Goal: Check status: Check status

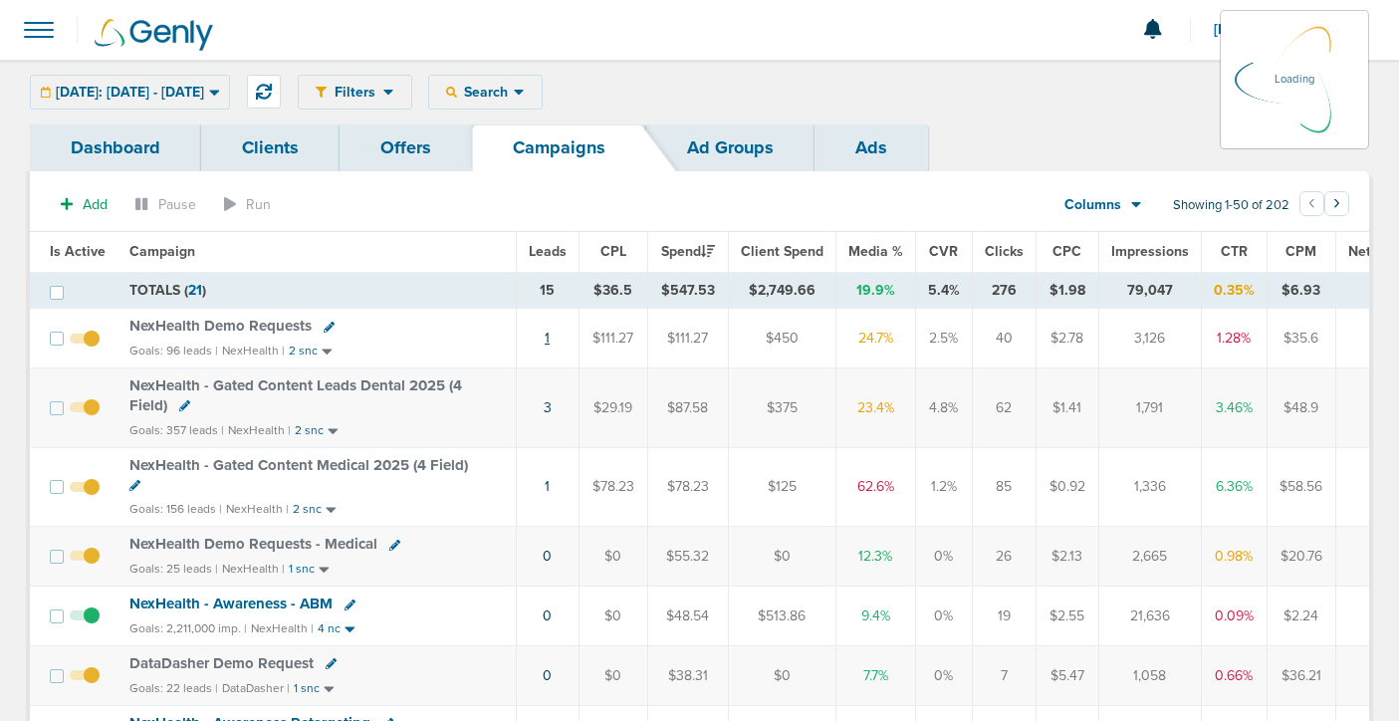
click at [545, 339] on link "1" at bounding box center [547, 338] width 5 height 17
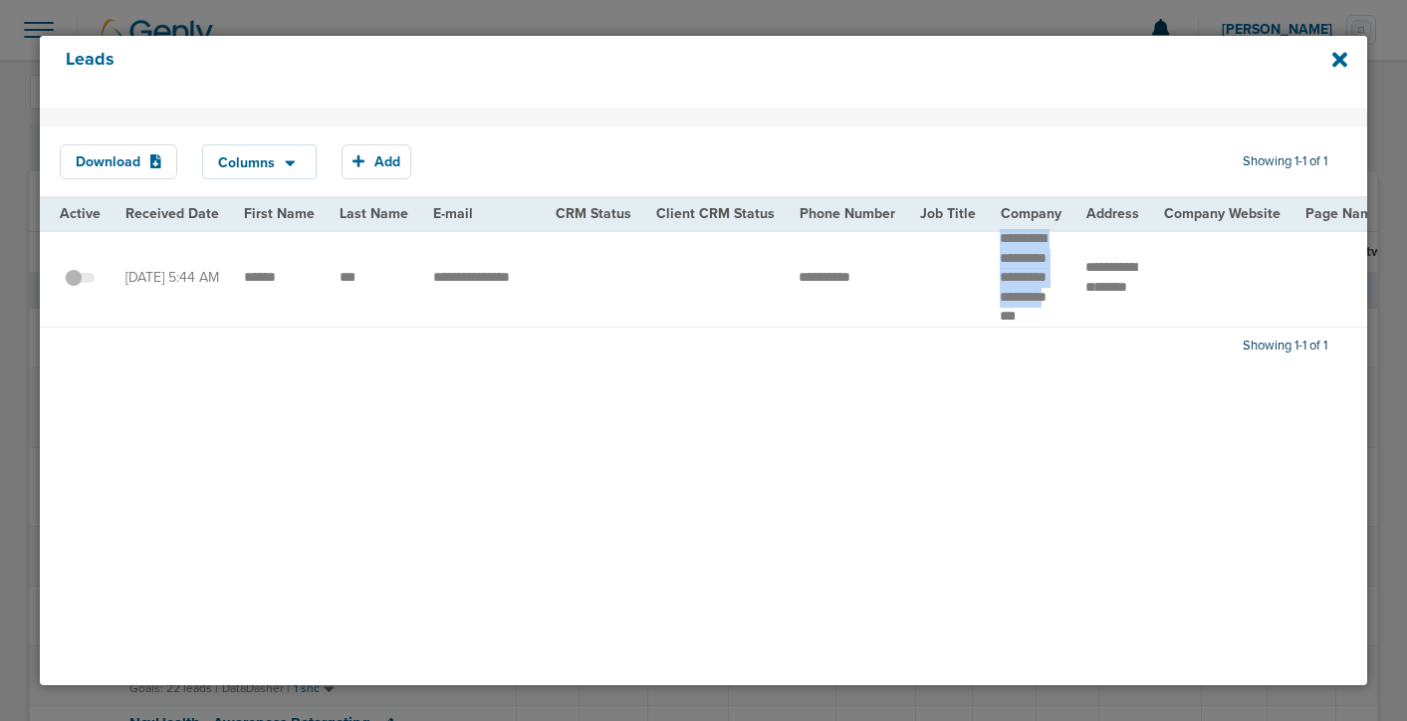
drag, startPoint x: 982, startPoint y: 234, endPoint x: 983, endPoint y: 359, distance: 125.5
click at [988, 327] on td "**********" at bounding box center [1031, 278] width 86 height 98
drag, startPoint x: 237, startPoint y: 300, endPoint x: 366, endPoint y: 304, distance: 129.5
click at [89, 288] on span at bounding box center [80, 288] width 30 height 0
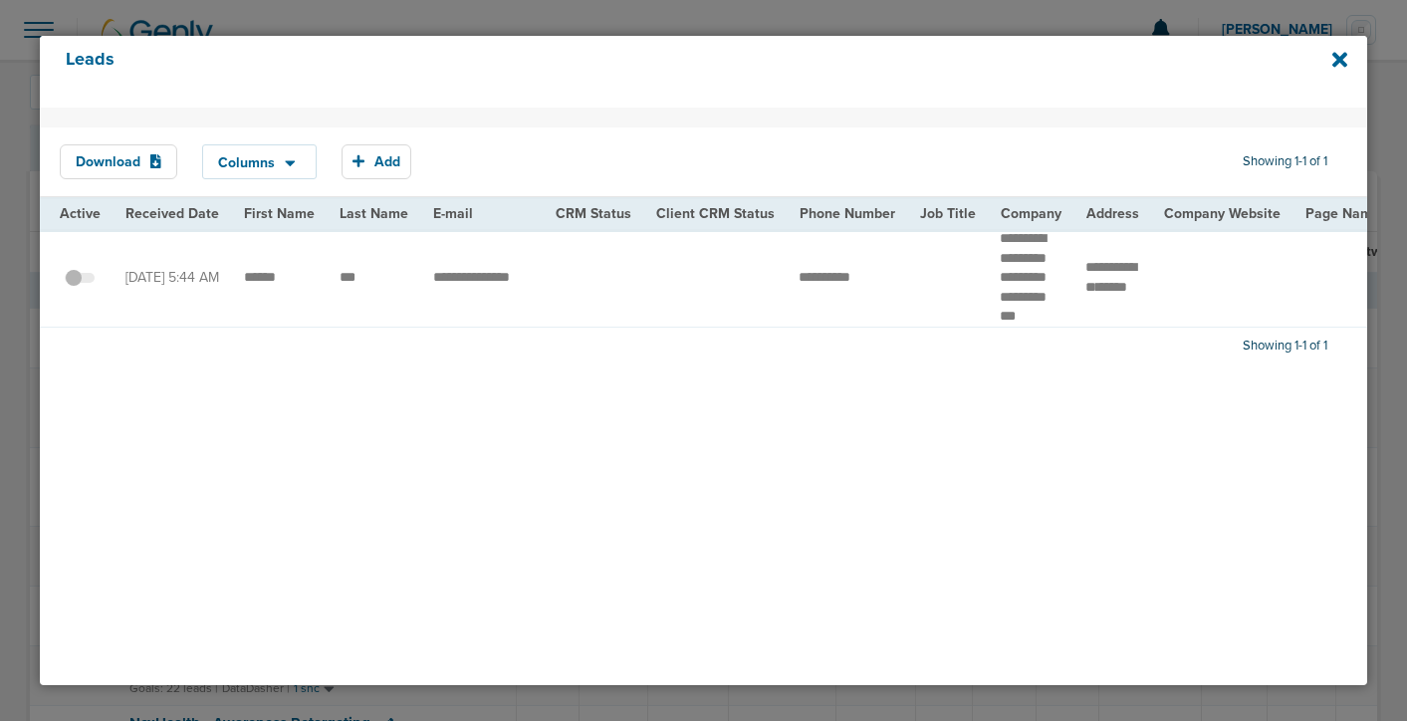
click at [80, 281] on input "checkbox" at bounding box center [80, 281] width 0 height 0
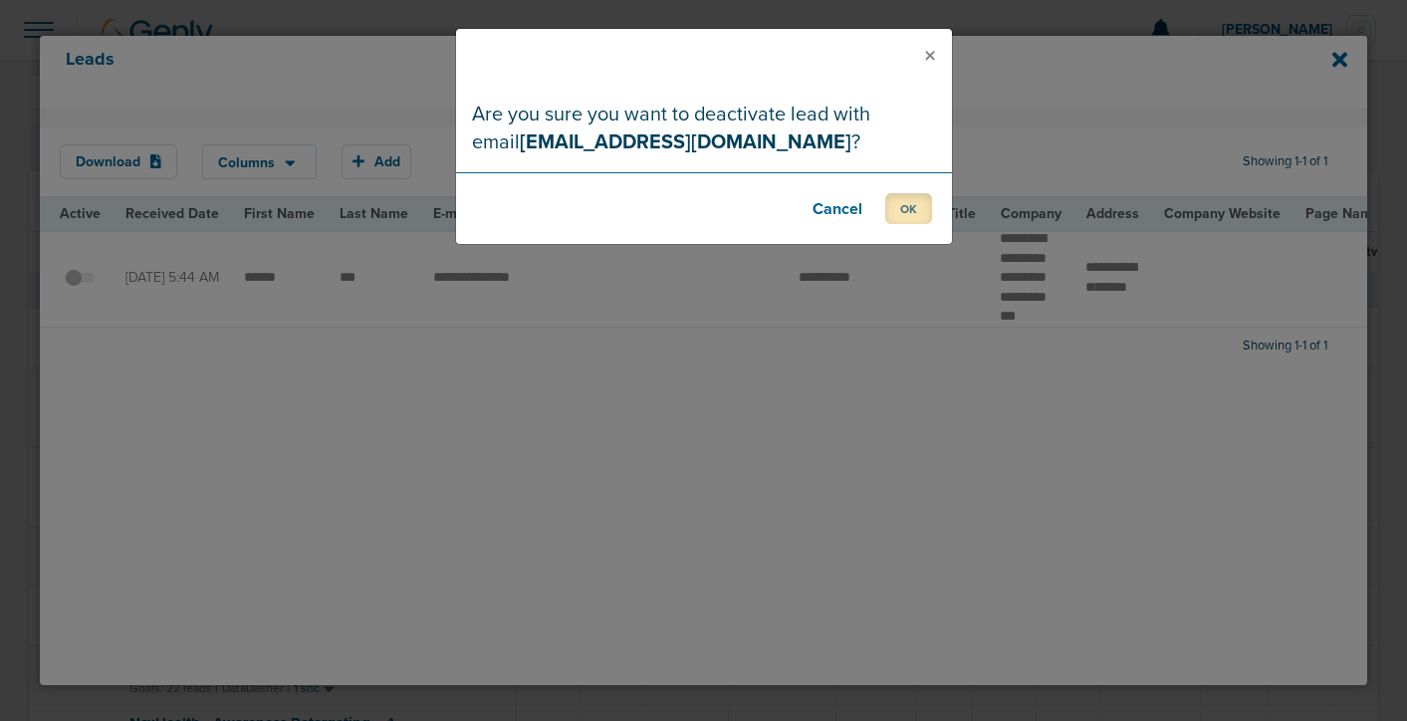
click at [906, 208] on button "OK" at bounding box center [908, 208] width 47 height 31
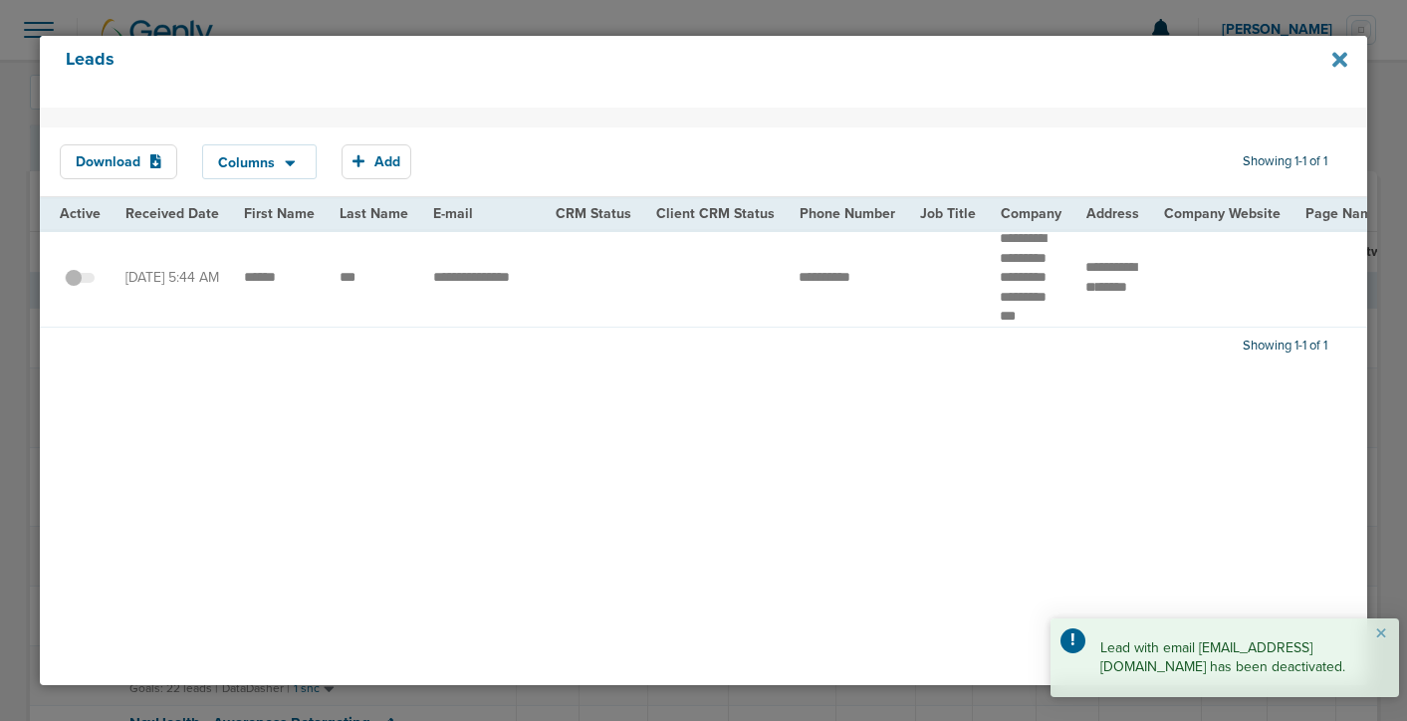
click at [1338, 63] on icon at bounding box center [1339, 60] width 15 height 15
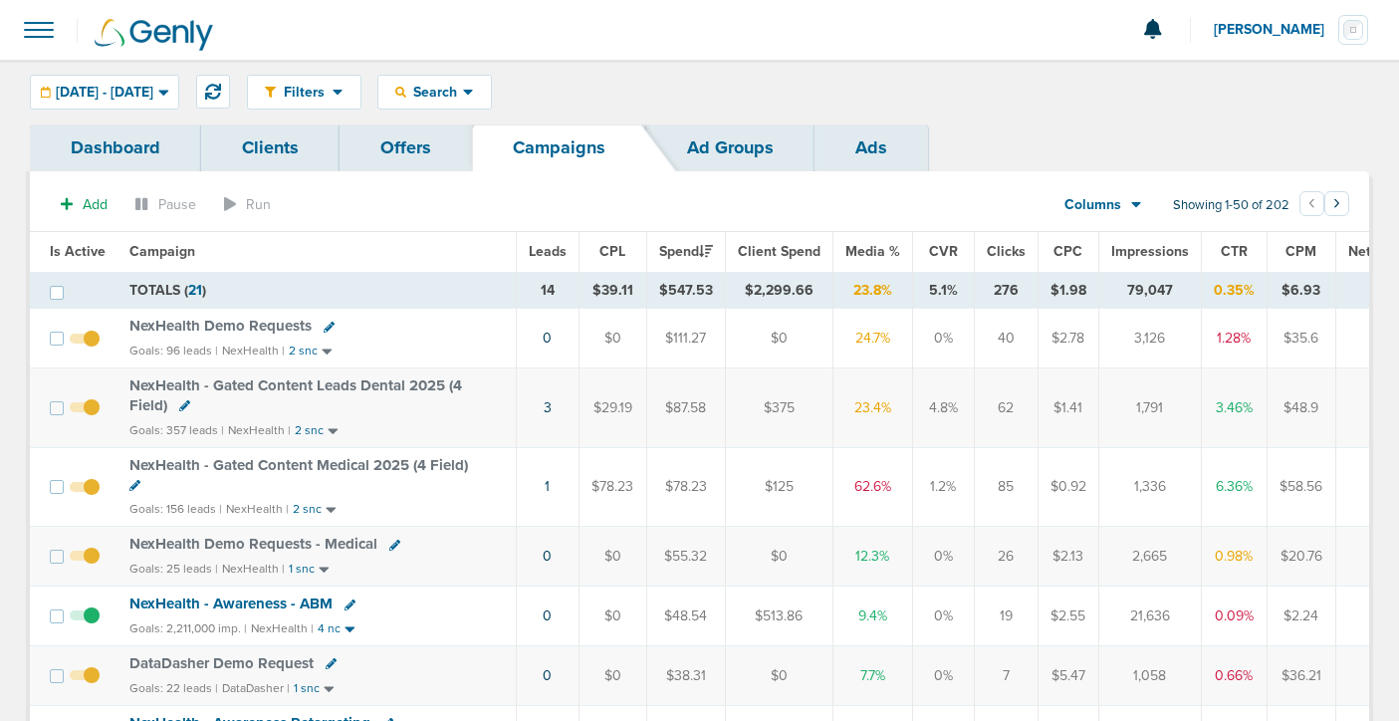
click at [217, 325] on span "NexHealth Demo Requests" at bounding box center [220, 326] width 182 height 18
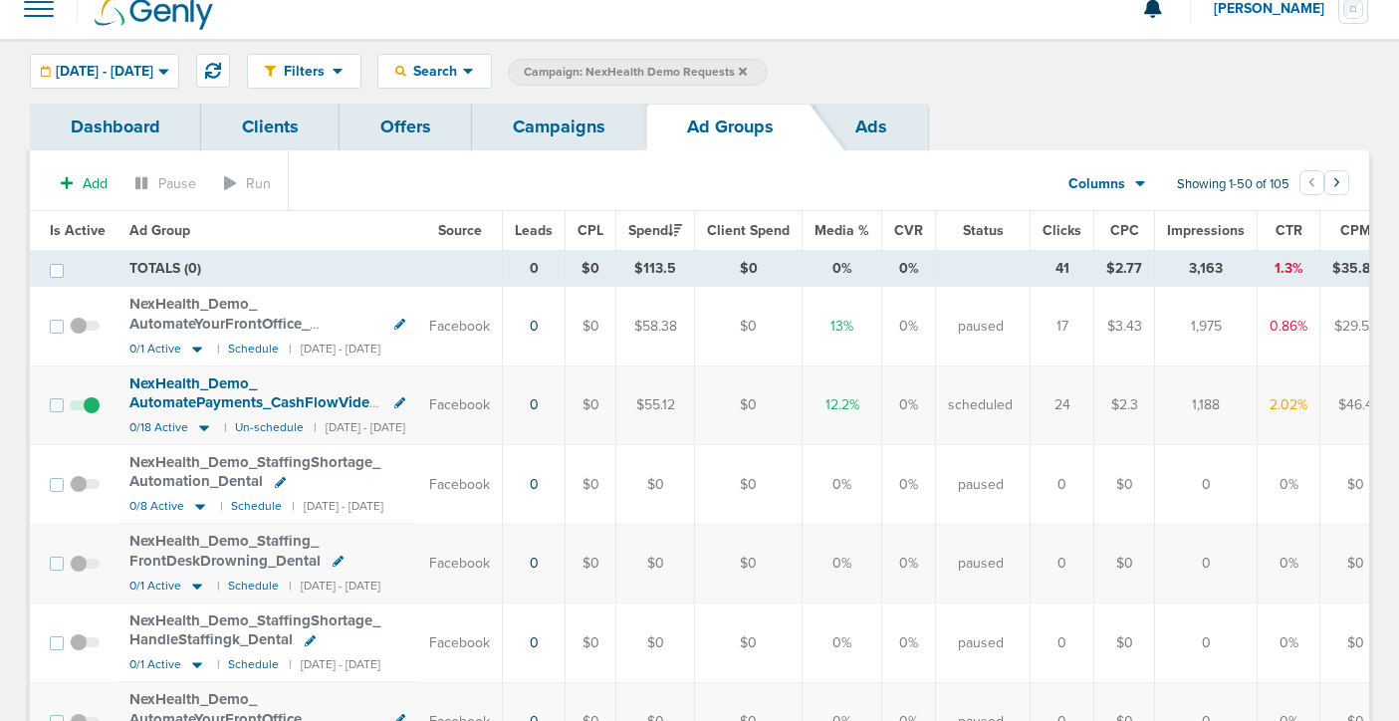
scroll to position [8, 0]
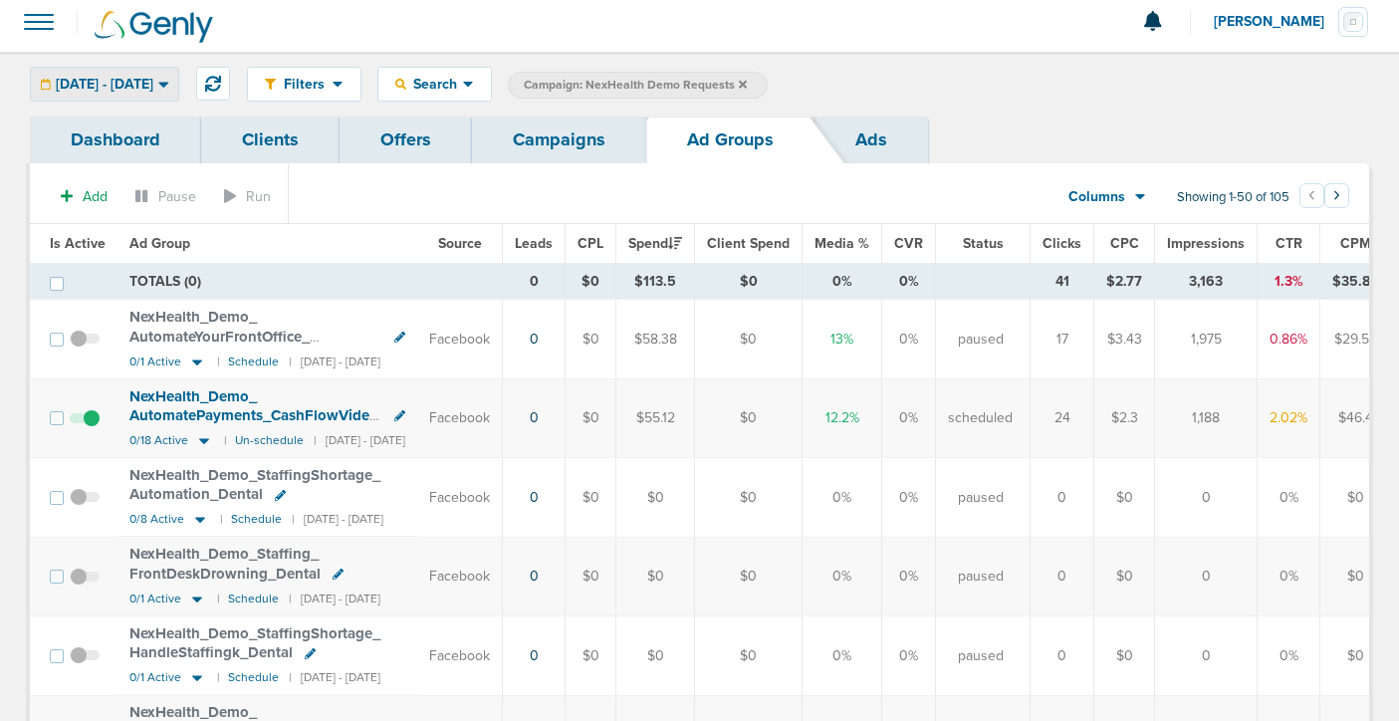
click at [144, 78] on span "08.28.2025 - 08.28.2025" at bounding box center [105, 85] width 98 height 14
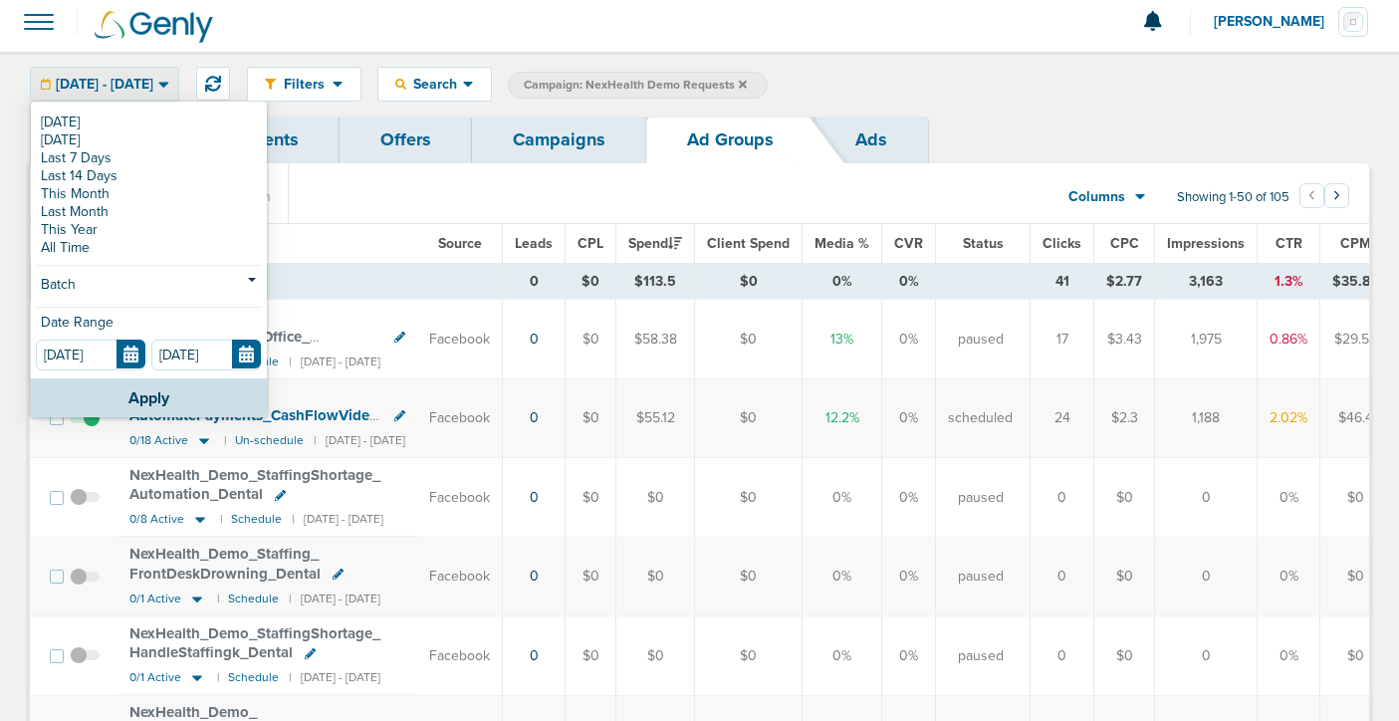
click at [144, 78] on span "08.28.2025 - 08.28.2025" at bounding box center [105, 85] width 98 height 14
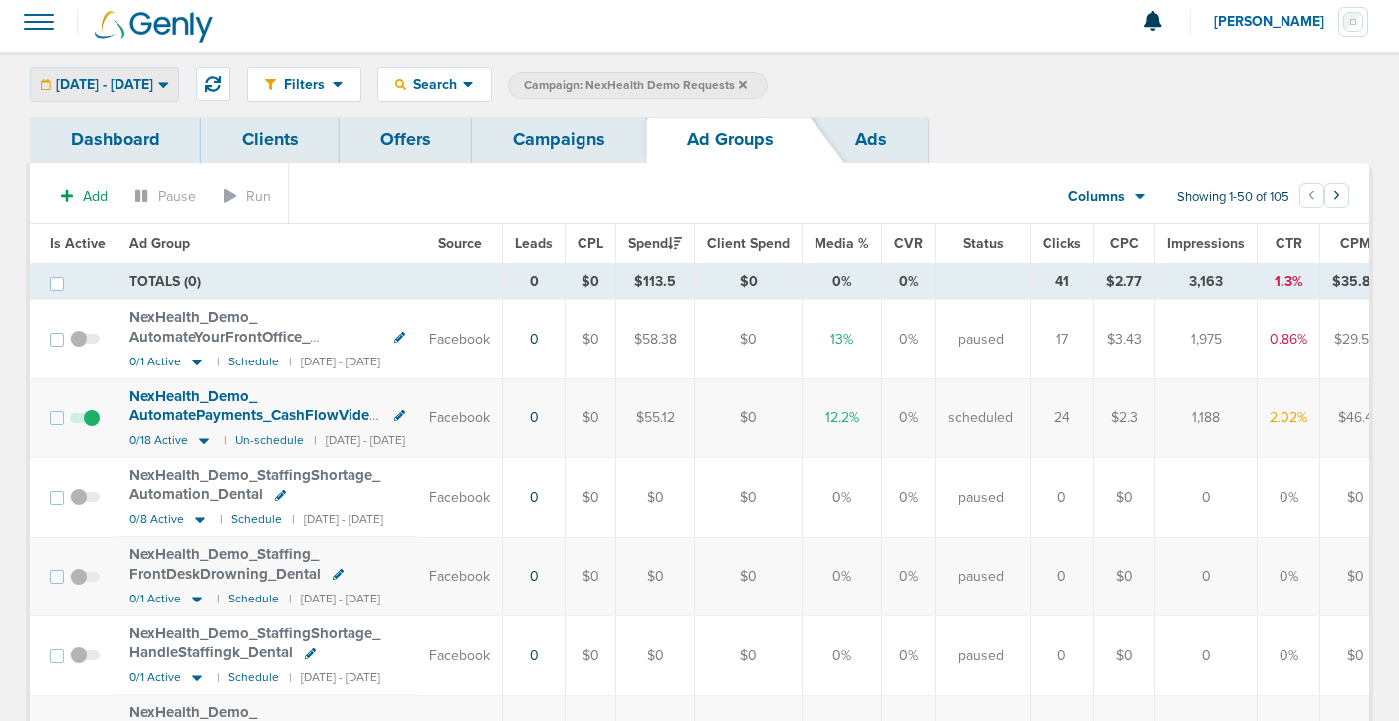
click at [105, 78] on span "08.28.2025 - 08.28.2025" at bounding box center [105, 85] width 98 height 14
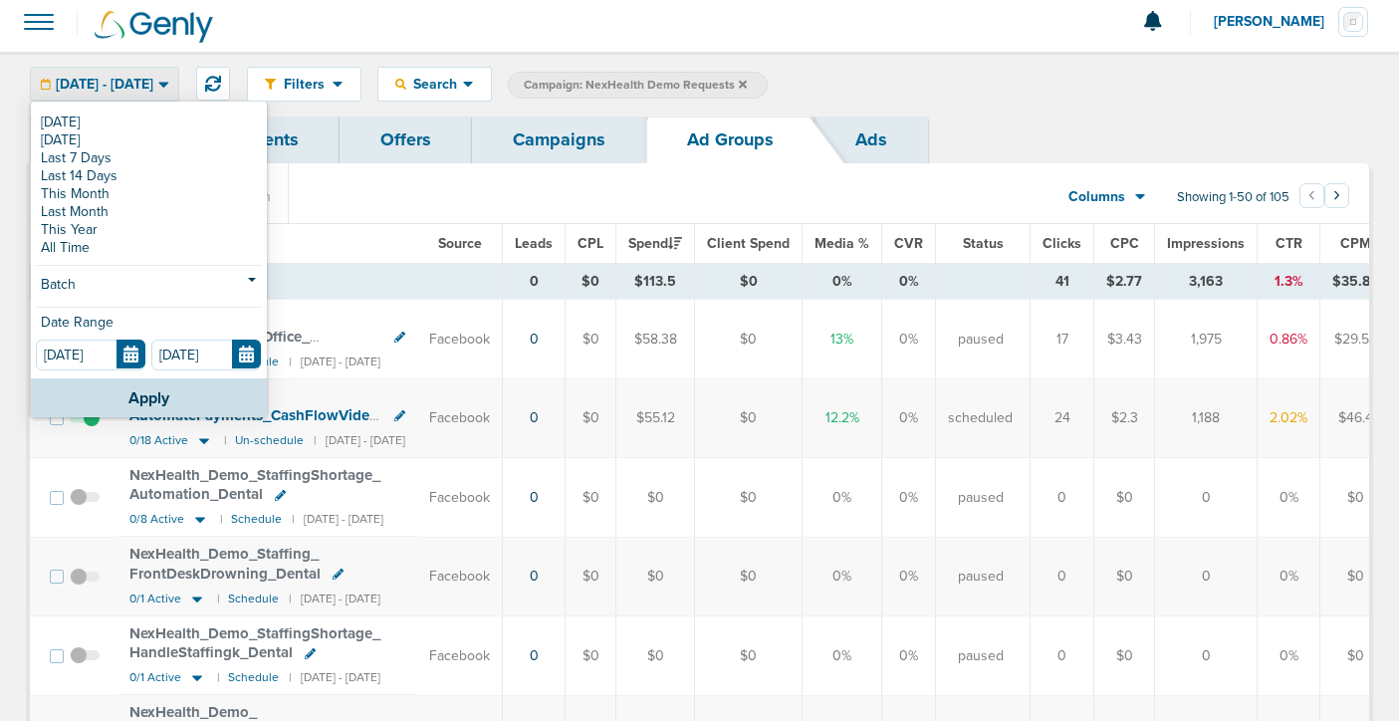
click at [104, 88] on span "08.28.2025 - 08.28.2025" at bounding box center [105, 85] width 98 height 14
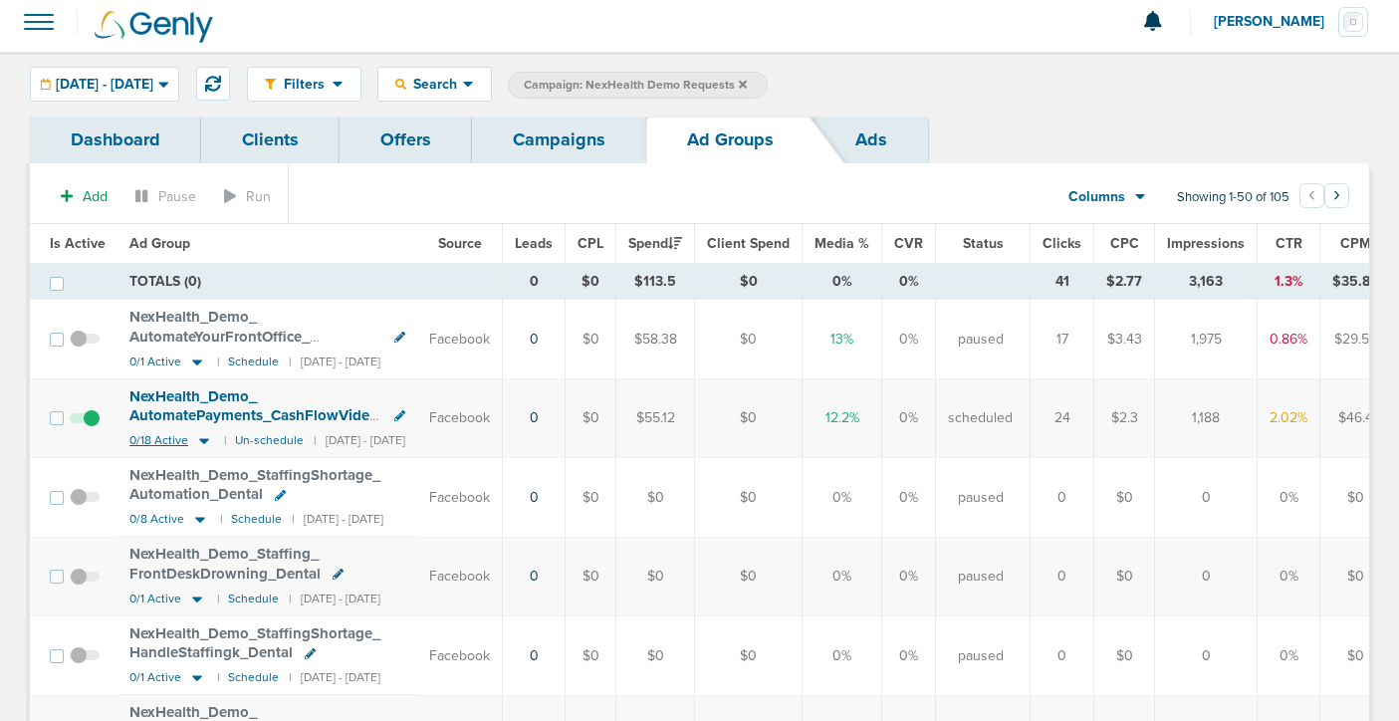
click at [197, 436] on icon at bounding box center [204, 440] width 20 height 17
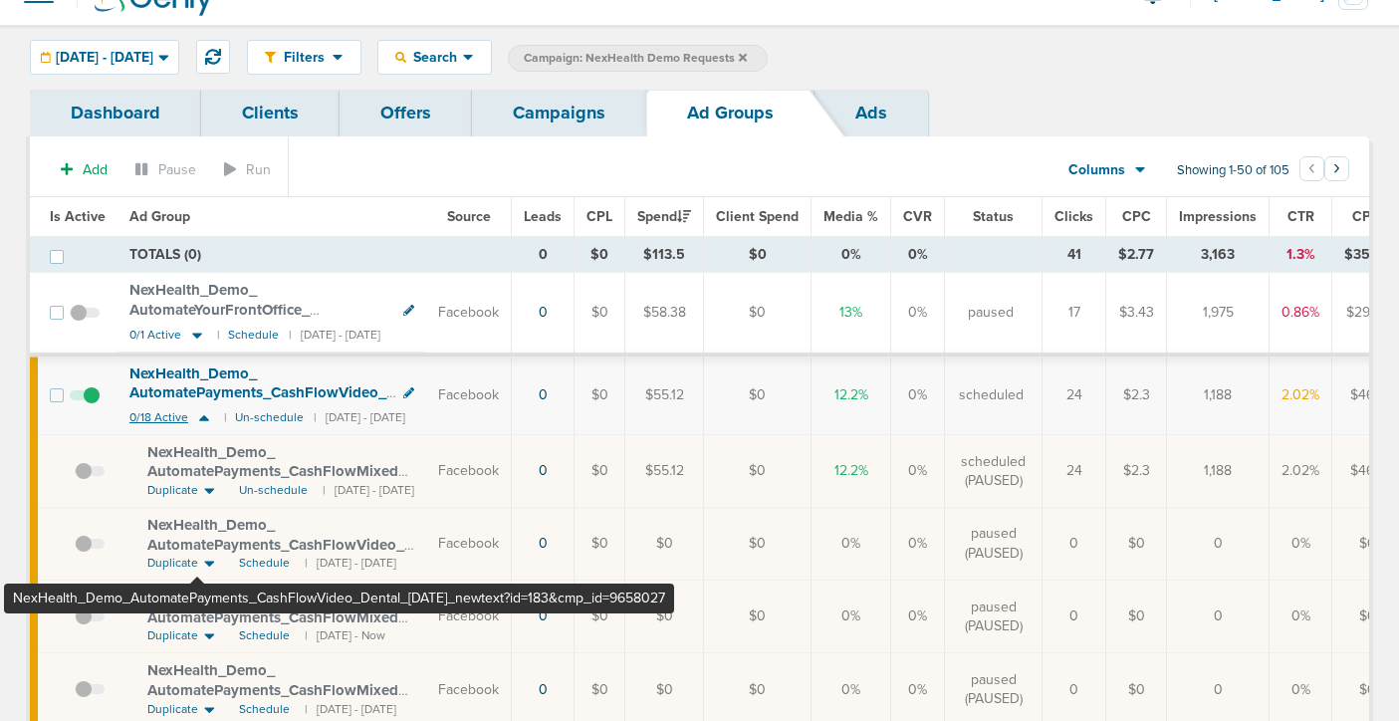
scroll to position [0, 0]
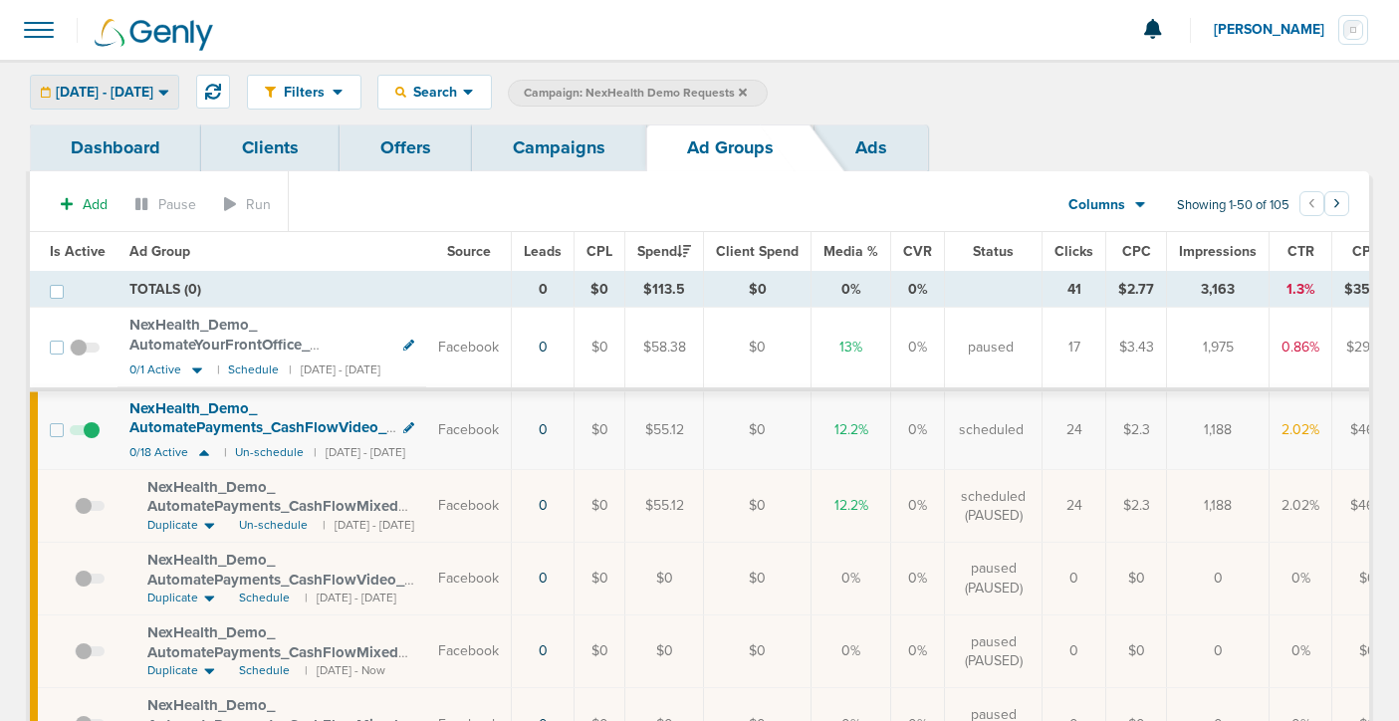
click at [107, 93] on span "08.28.2025 - 08.28.2025" at bounding box center [105, 93] width 98 height 14
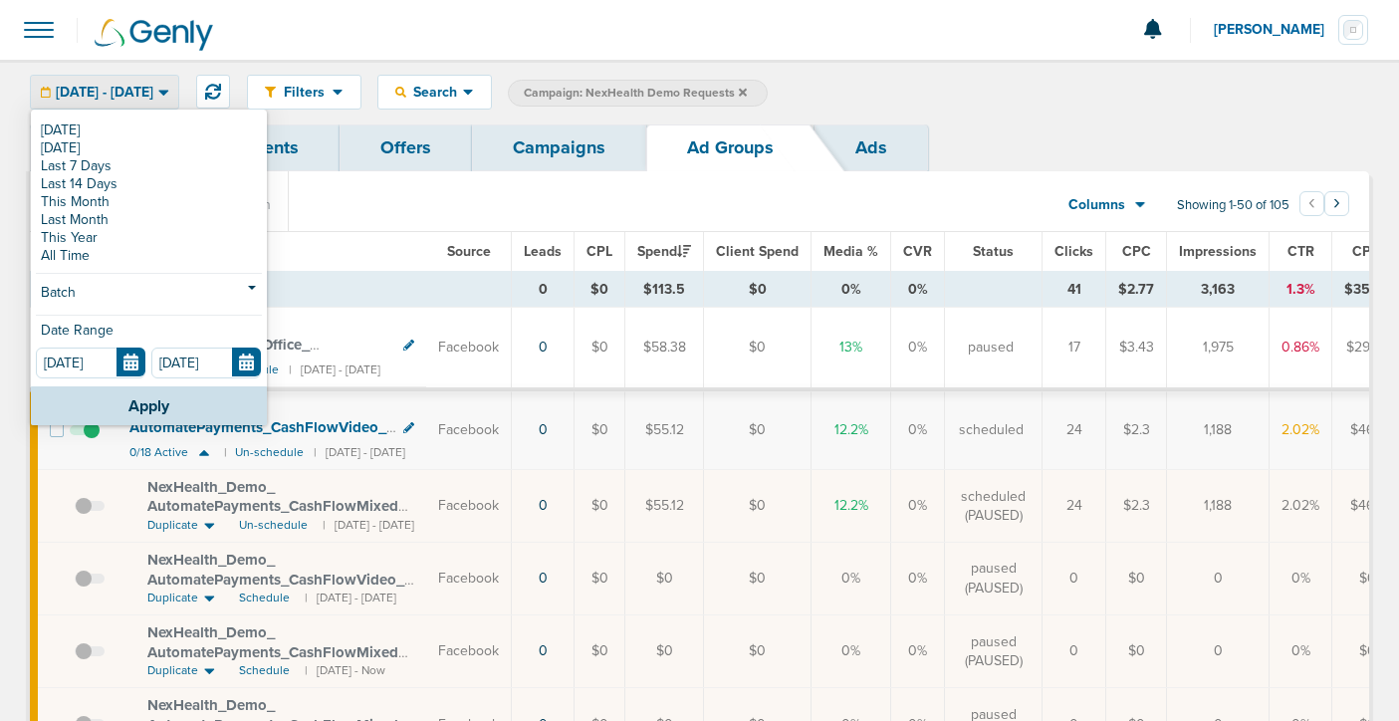
click at [107, 93] on span "08.28.2025 - 08.28.2025" at bounding box center [105, 93] width 98 height 14
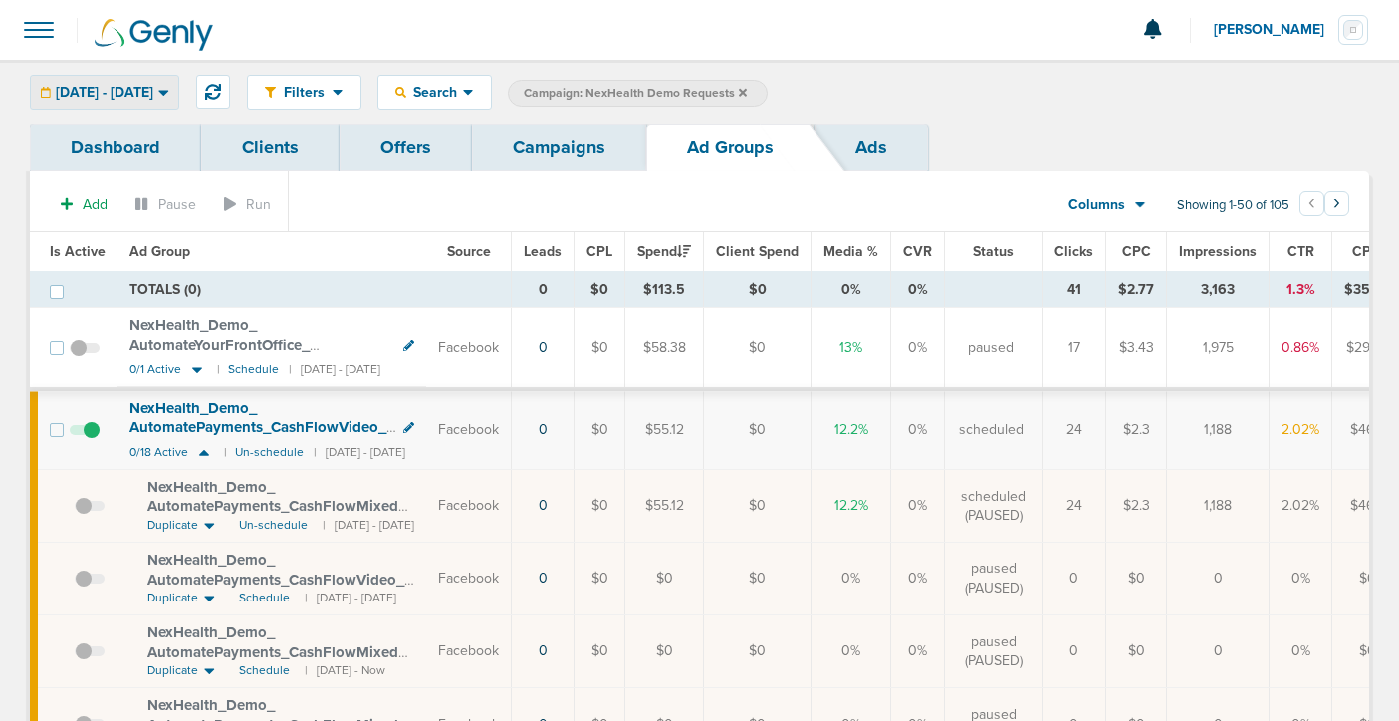
click at [107, 93] on span "08.28.2025 - 08.28.2025" at bounding box center [105, 93] width 98 height 14
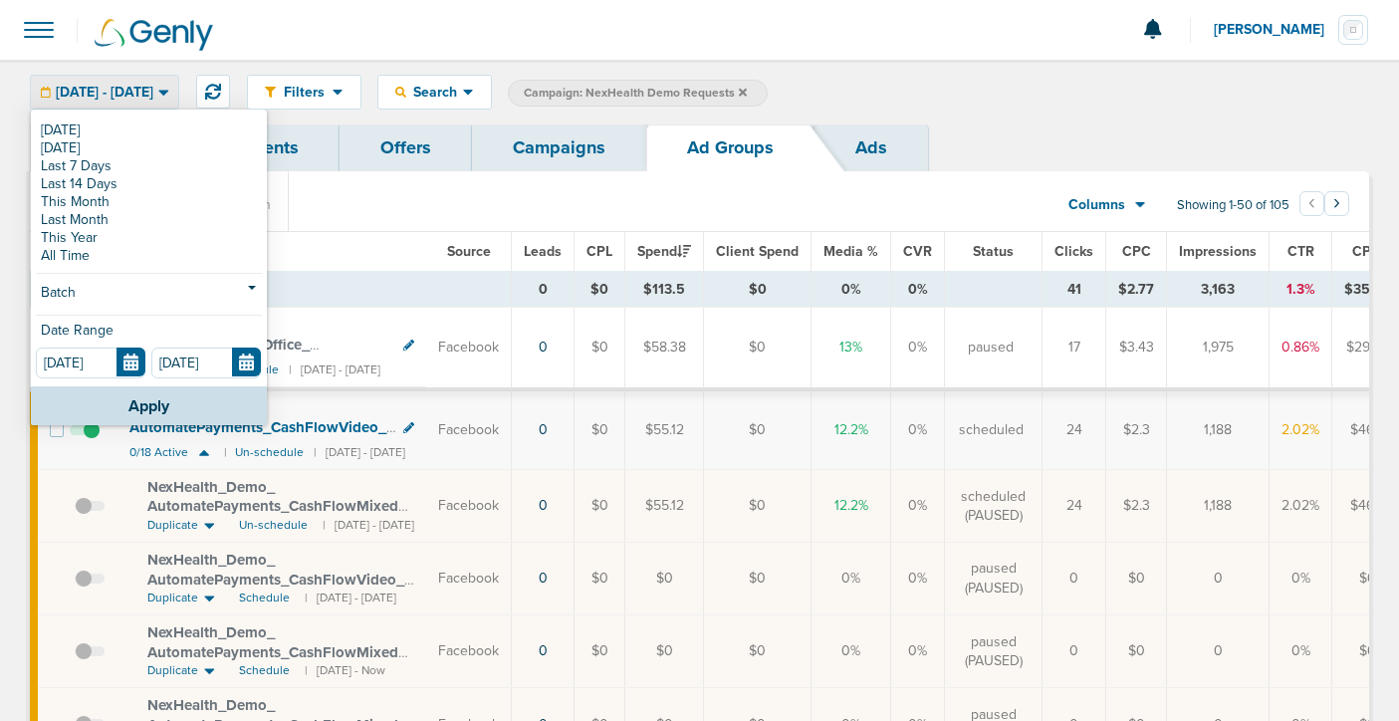
click at [107, 93] on span "08.28.2025 - 08.28.2025" at bounding box center [105, 93] width 98 height 14
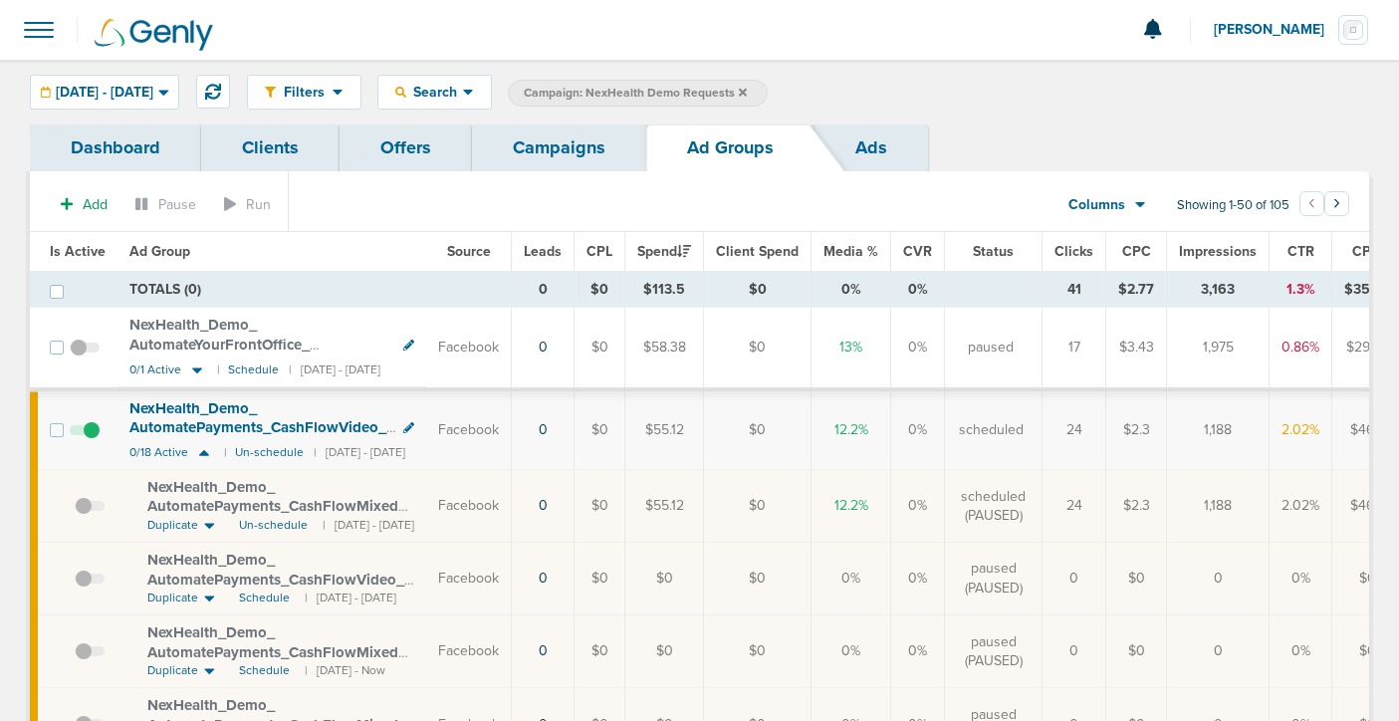
click at [583, 146] on link "Campaigns" at bounding box center [559, 147] width 174 height 47
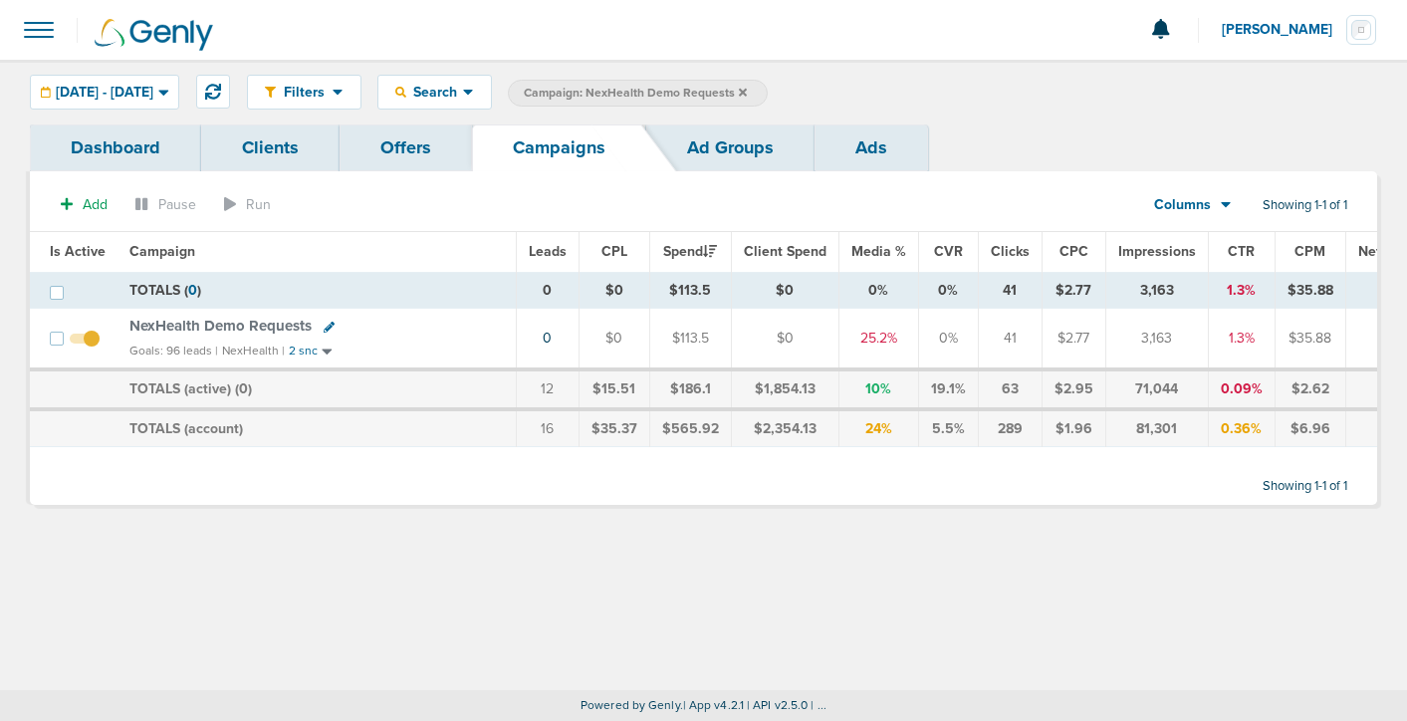
click at [747, 89] on icon at bounding box center [743, 93] width 8 height 12
